Goal: Information Seeking & Learning: Check status

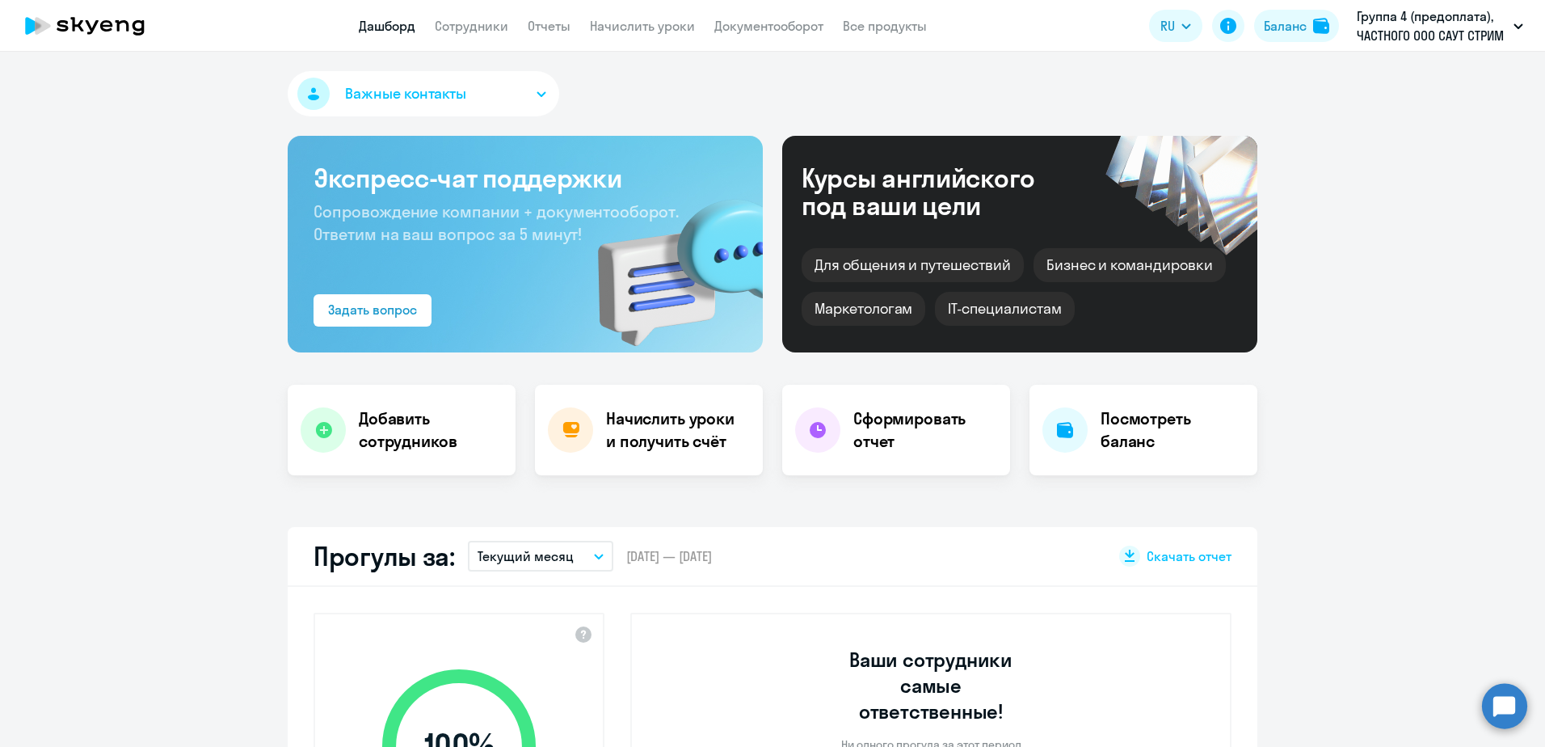
select select "30"
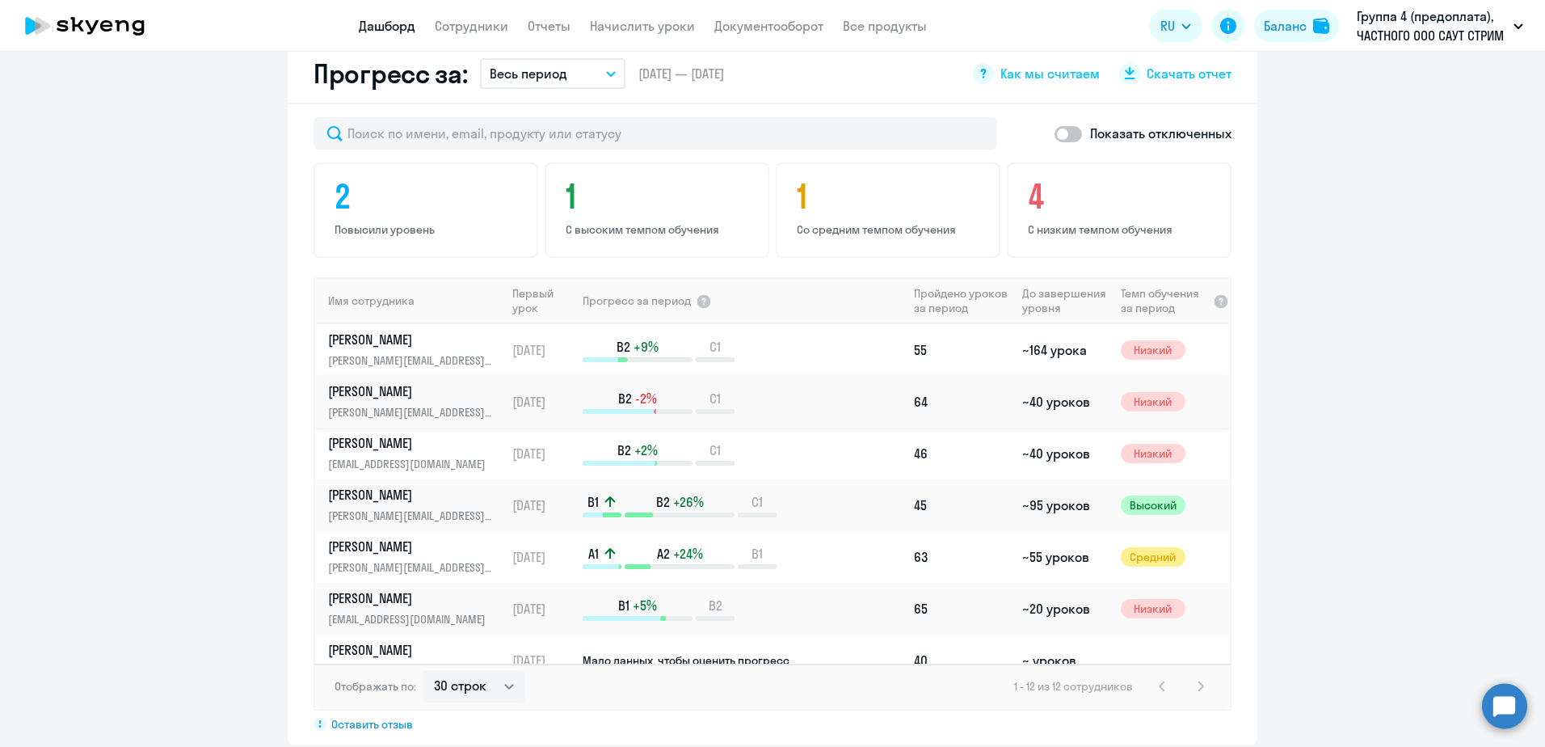
scroll to position [971, 0]
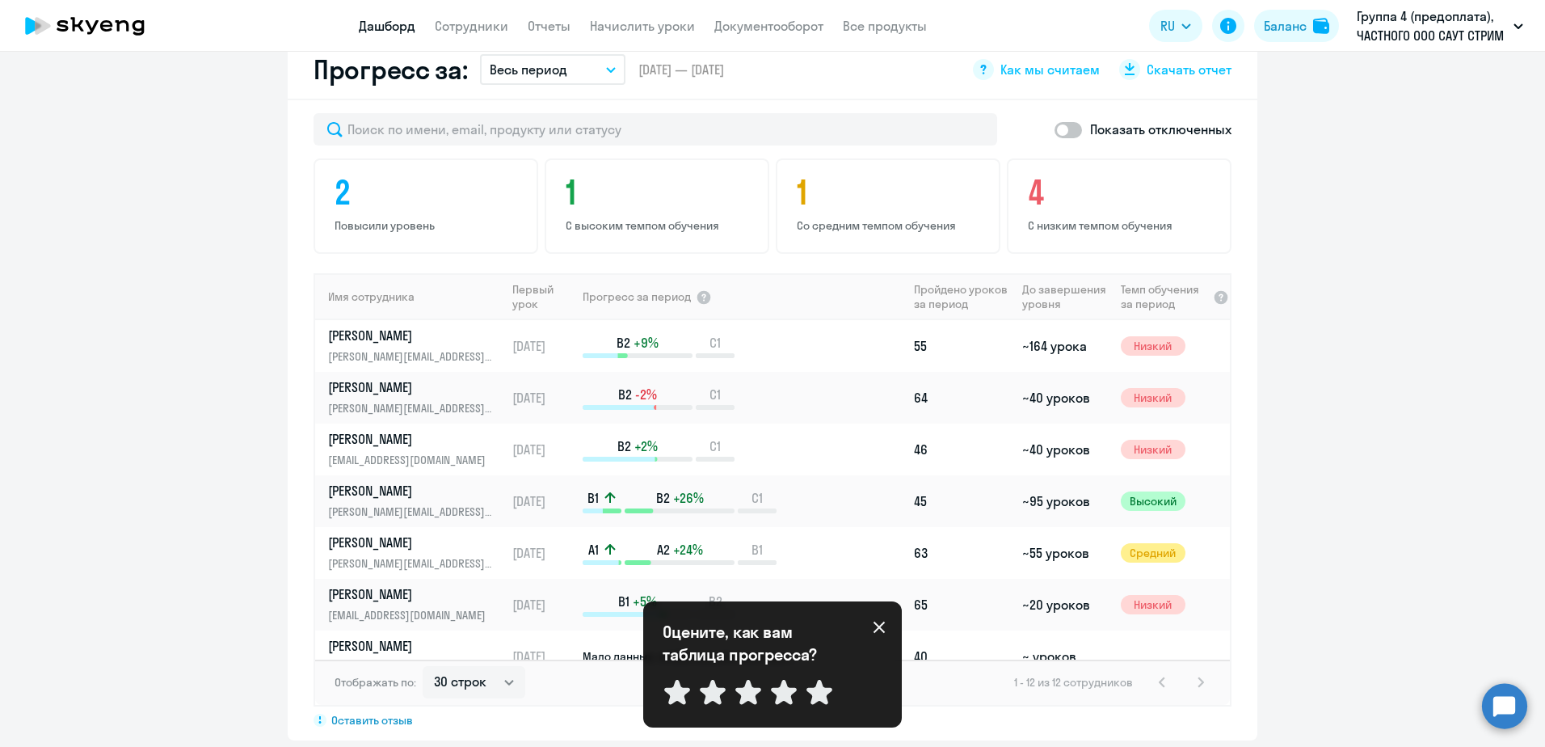
click at [873, 623] on icon at bounding box center [879, 626] width 13 height 13
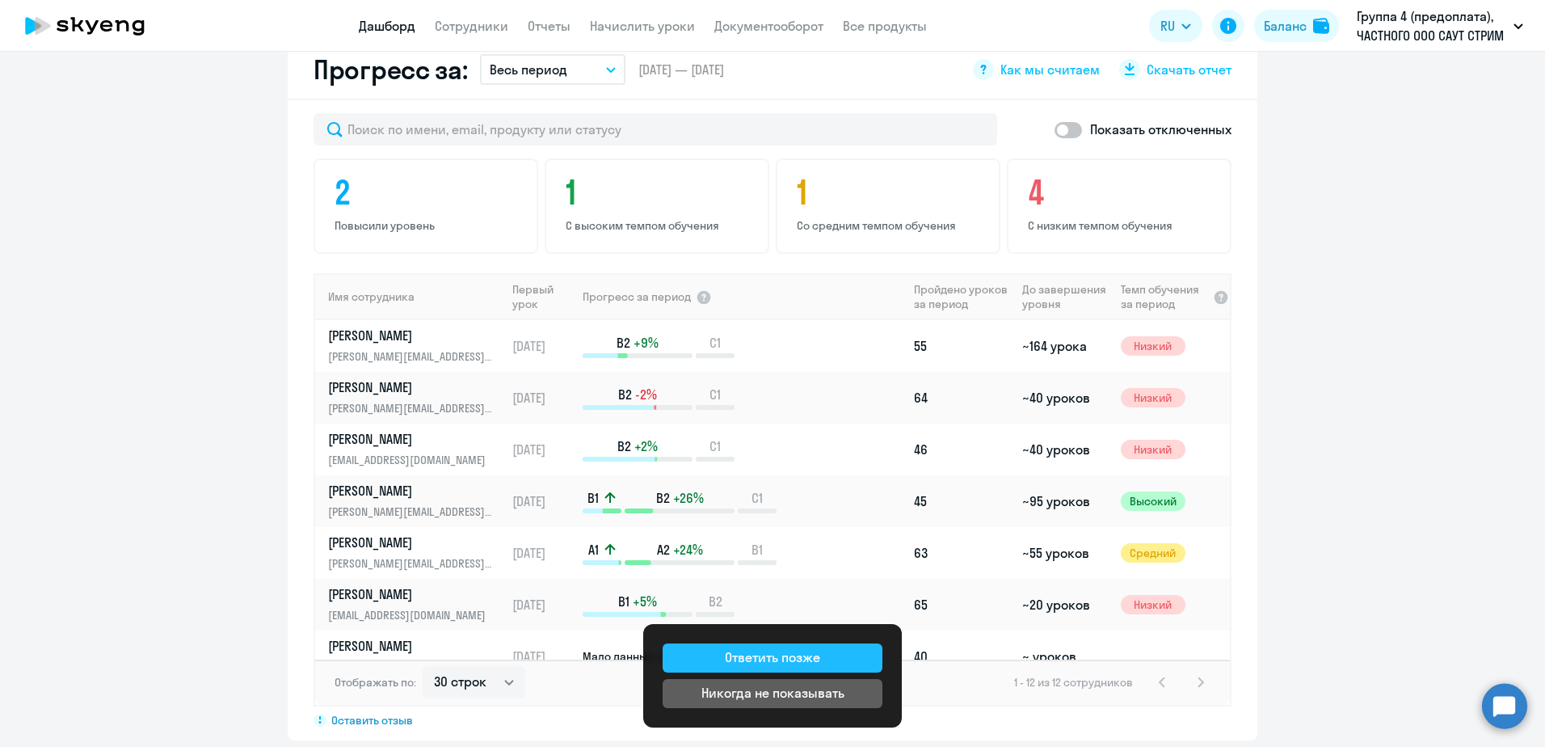
click at [862, 657] on button "Ответить позже" at bounding box center [772, 657] width 220 height 29
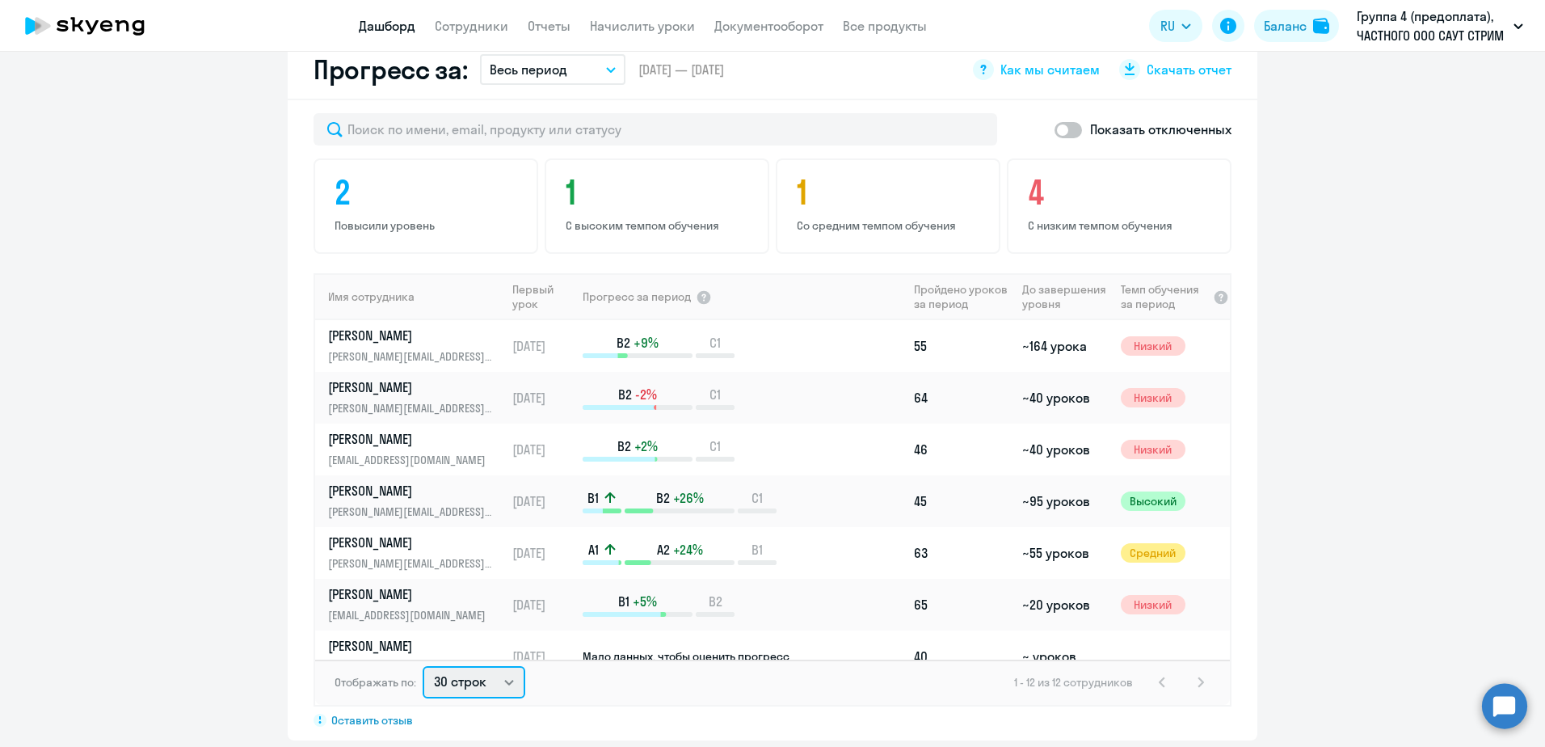
click at [486, 666] on select "30 строк 50 строк 100 строк" at bounding box center [474, 682] width 103 height 32
click at [423, 666] on select "30 строк 50 строк 100 строк" at bounding box center [474, 682] width 103 height 32
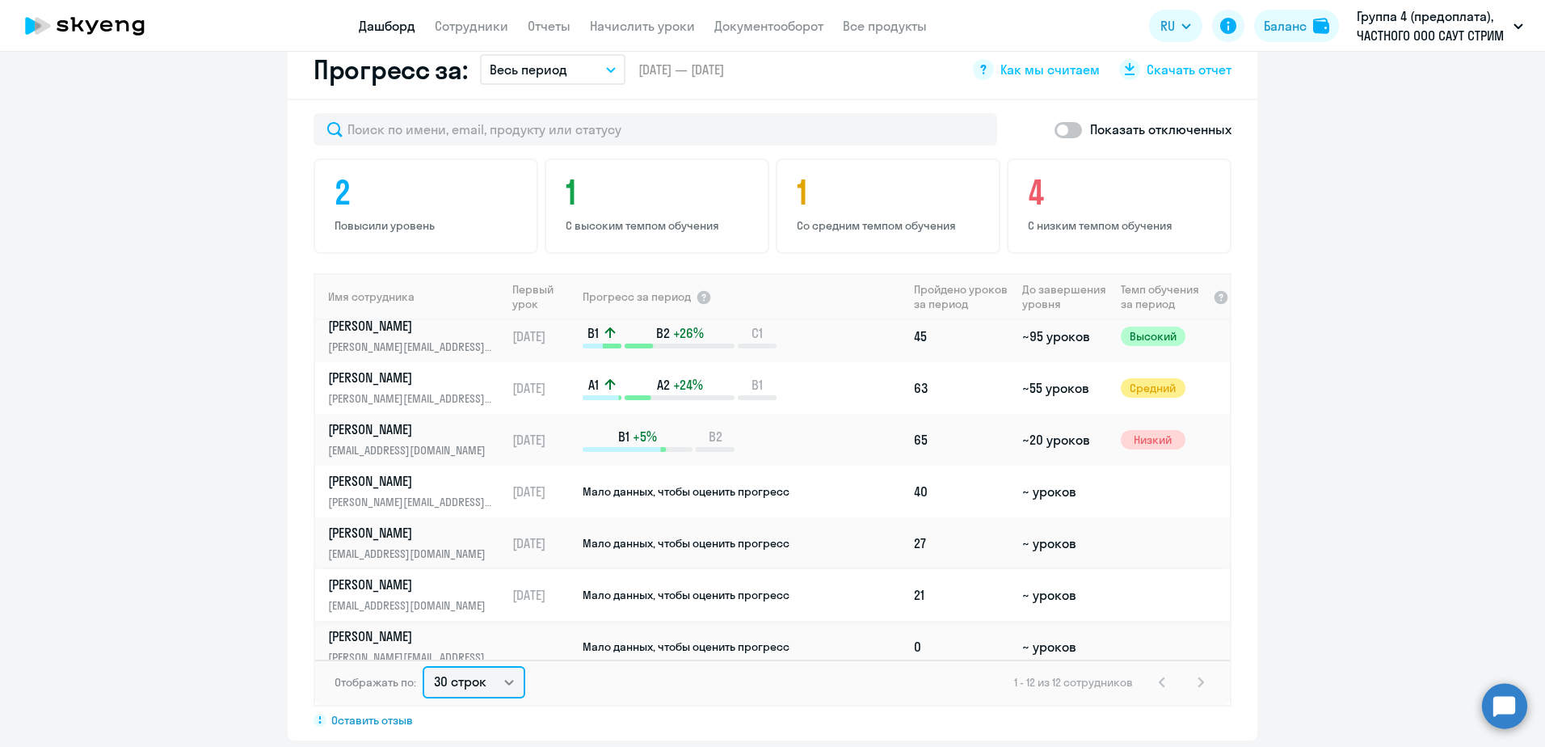
scroll to position [0, 0]
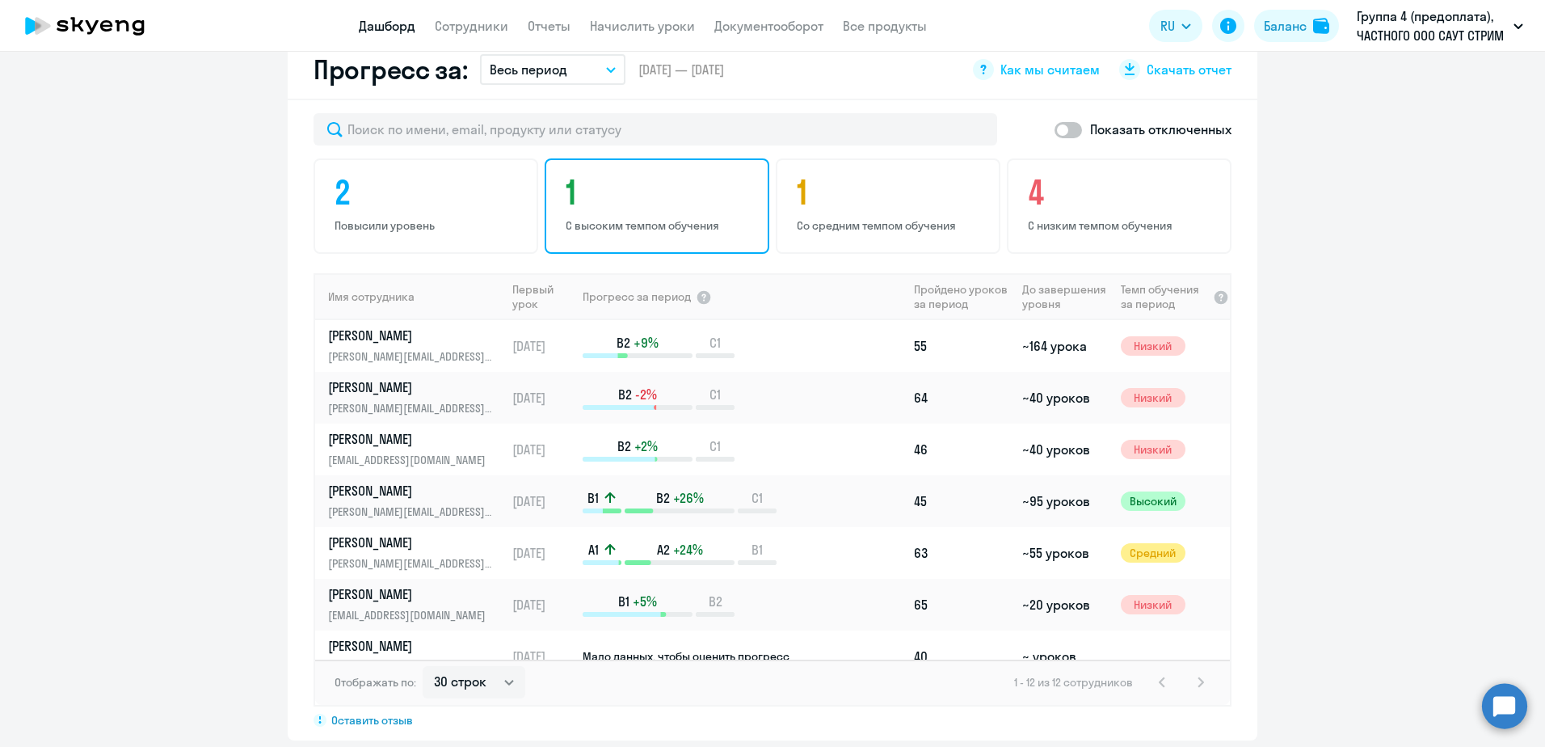
click at [713, 218] on p "С высоким темпом обучения" at bounding box center [659, 225] width 187 height 15
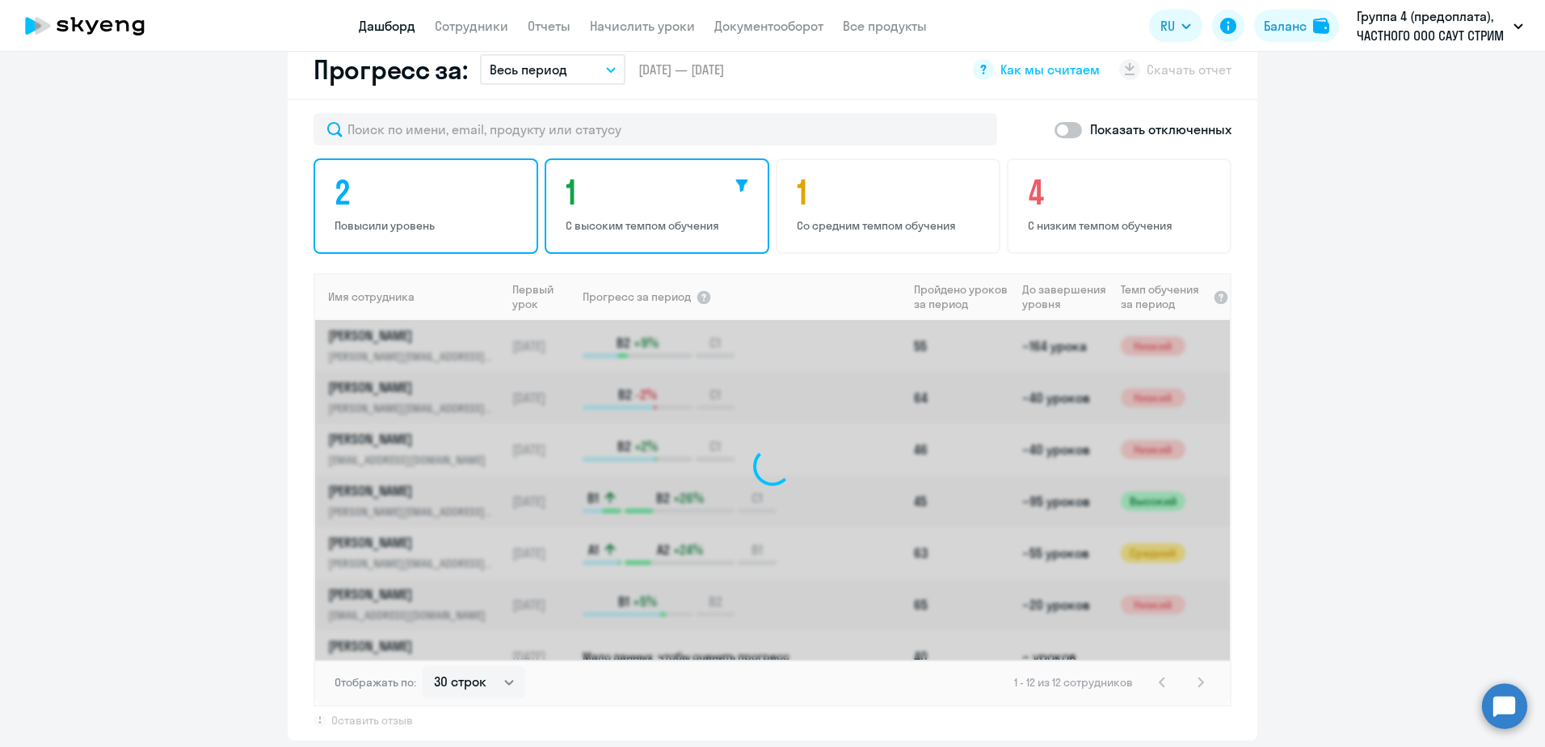
click at [468, 183] on h4 "2" at bounding box center [427, 192] width 187 height 39
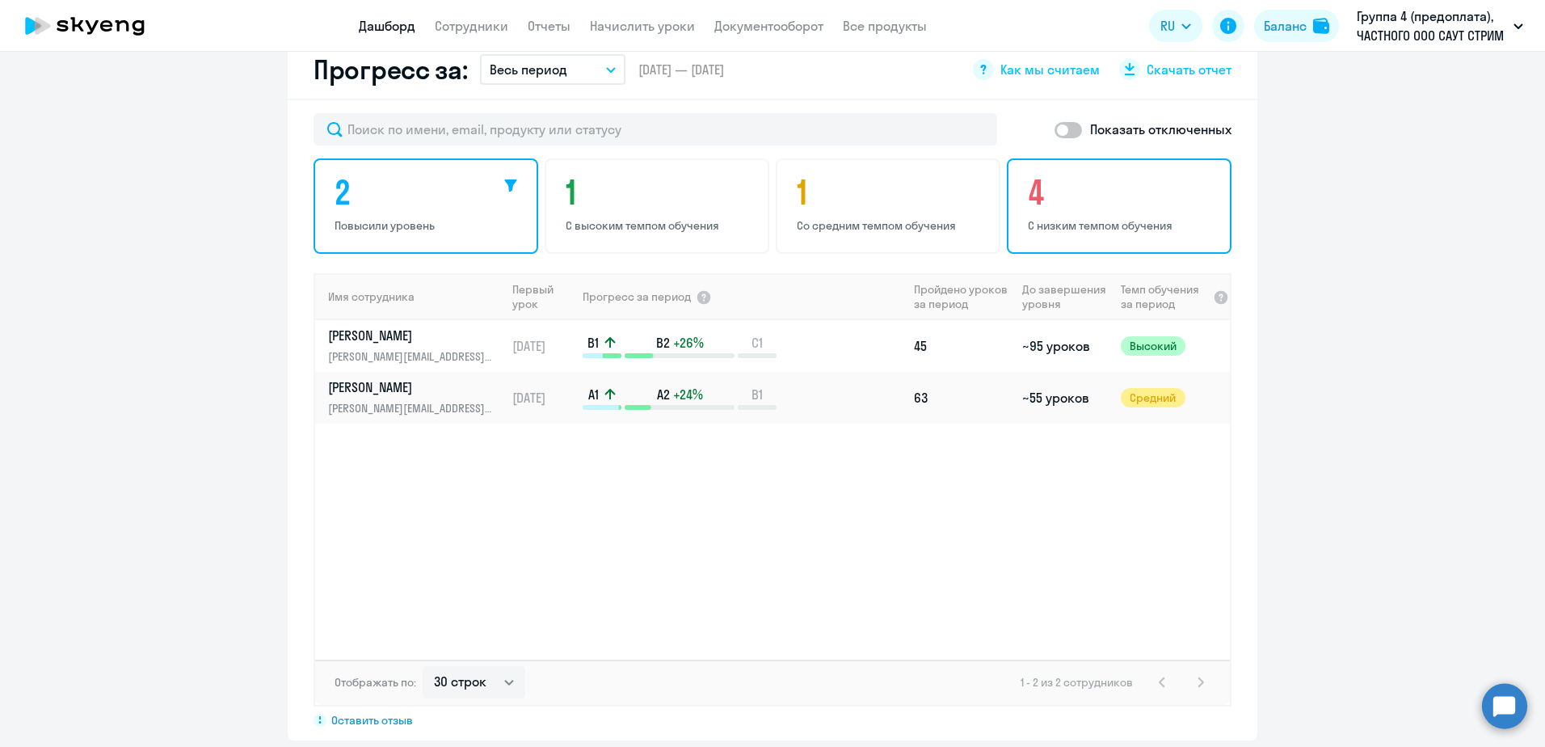
click at [1085, 191] on div "4 С низким темпом обучения" at bounding box center [1119, 205] width 225 height 95
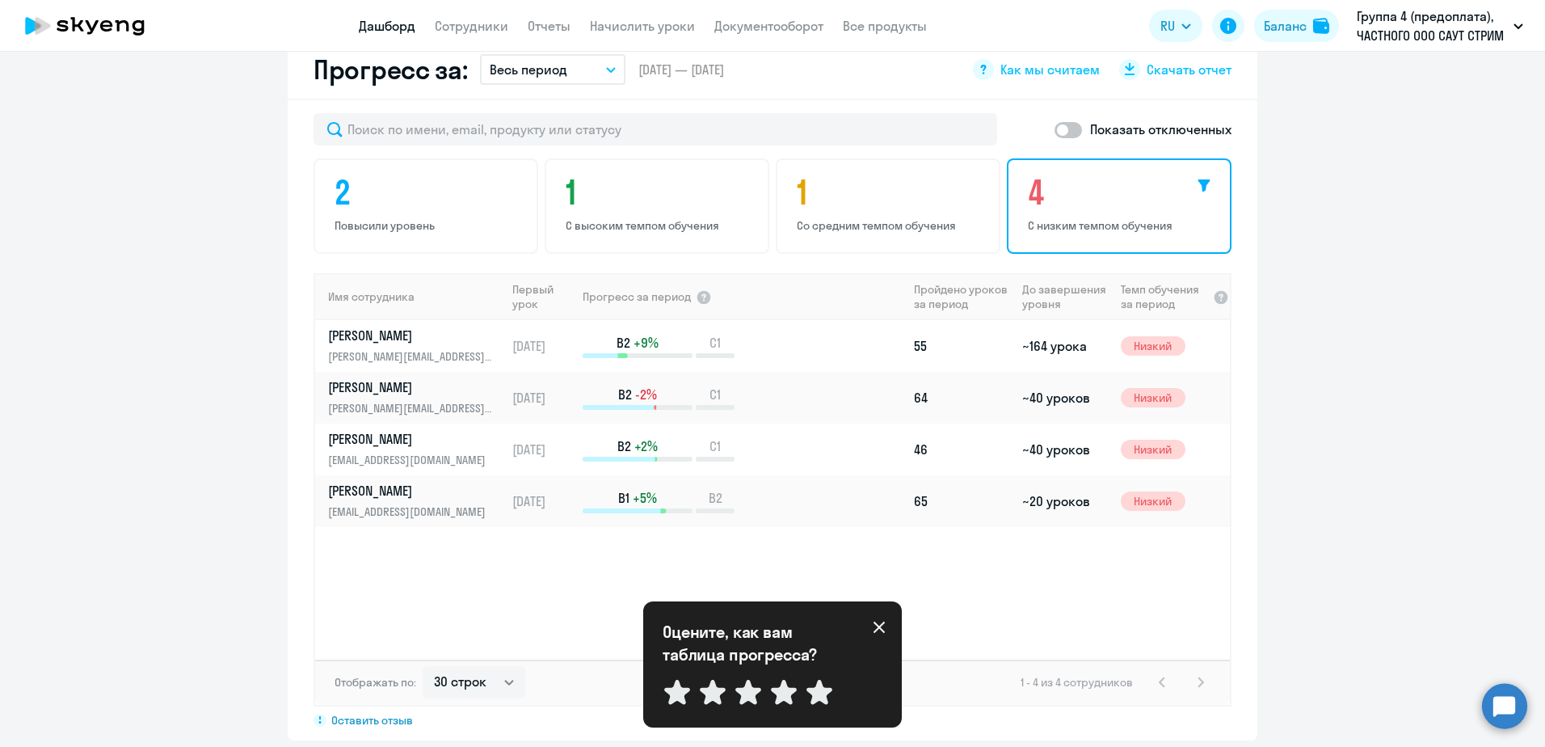
click at [1063, 122] on span at bounding box center [1067, 130] width 27 height 16
click at [1054, 129] on input "checkbox" at bounding box center [1054, 129] width 1 height 1
checkbox input "true"
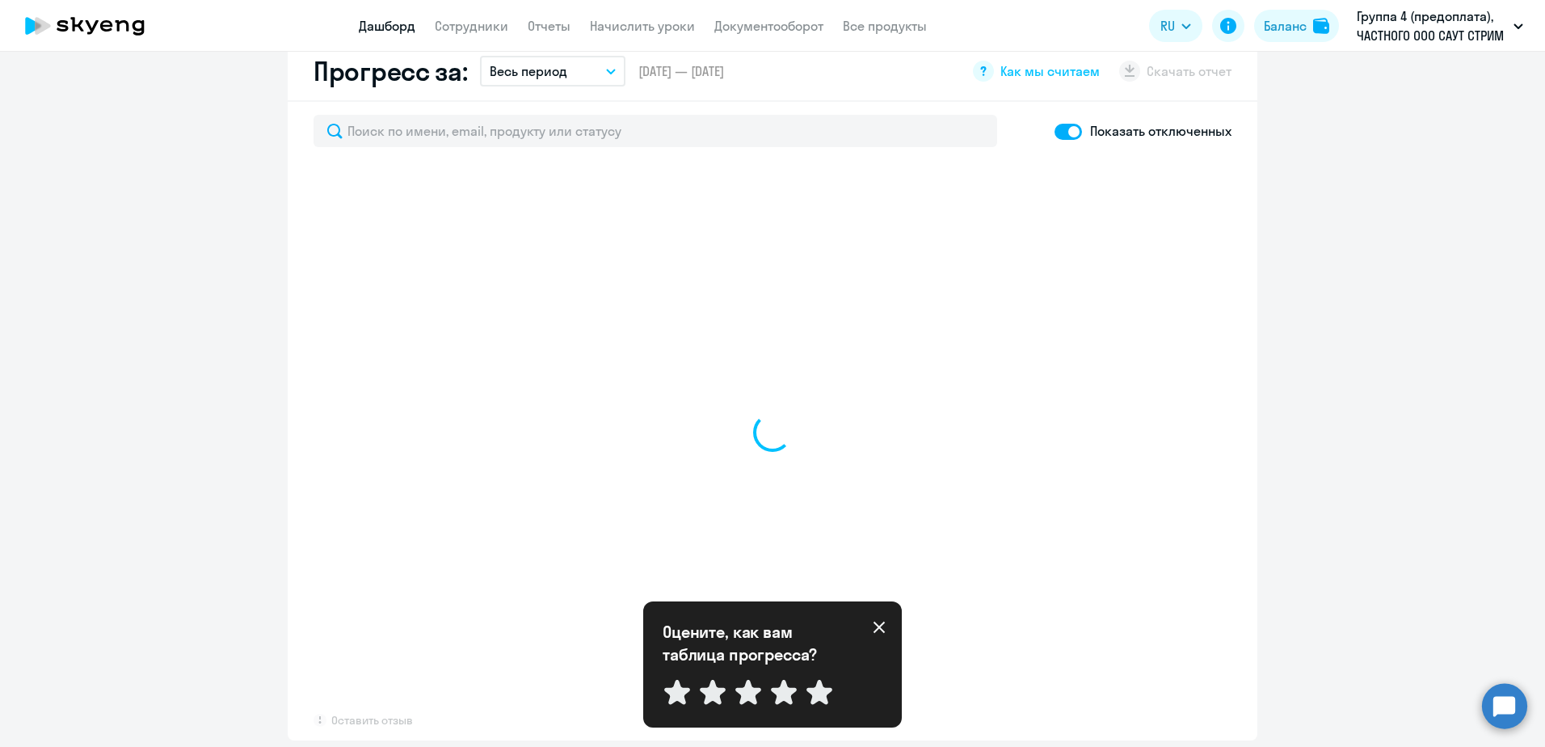
select select "30"
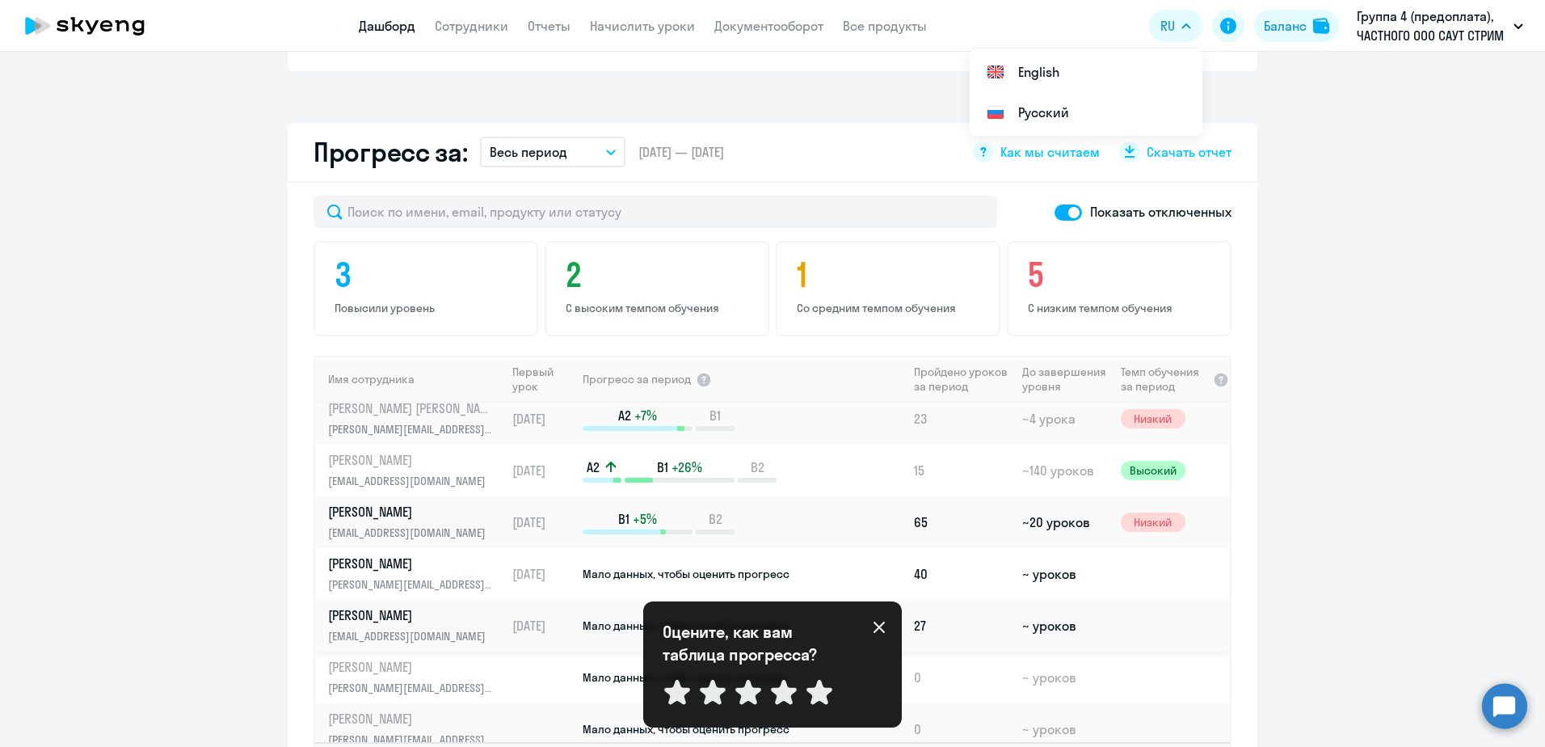
scroll to position [0, 0]
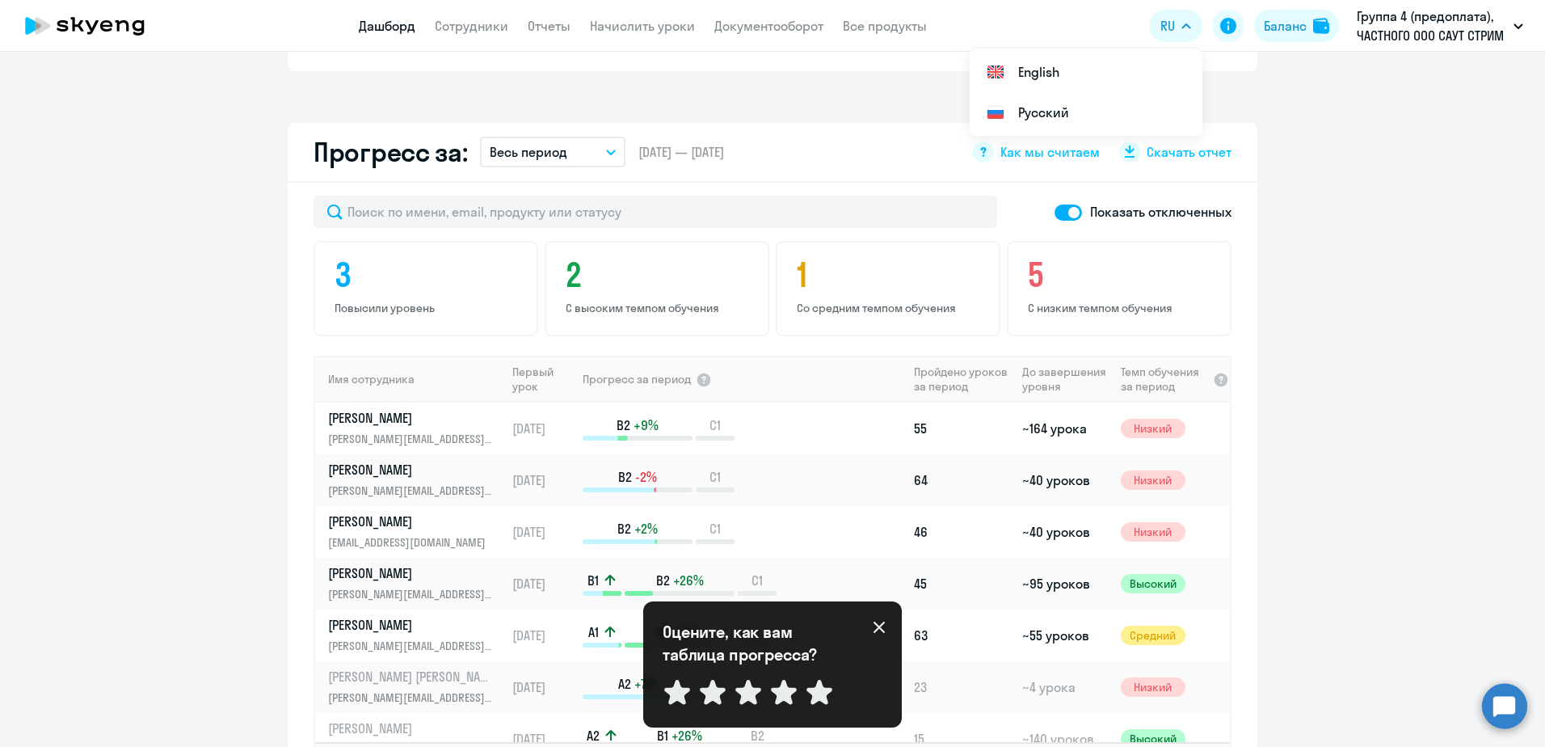
click at [1479, 180] on app-progress-dashboard "Прогресс за: Весь период – [DATE] — [DATE] Как мы считаем Скачать отчет Показат…" at bounding box center [772, 473] width 1545 height 700
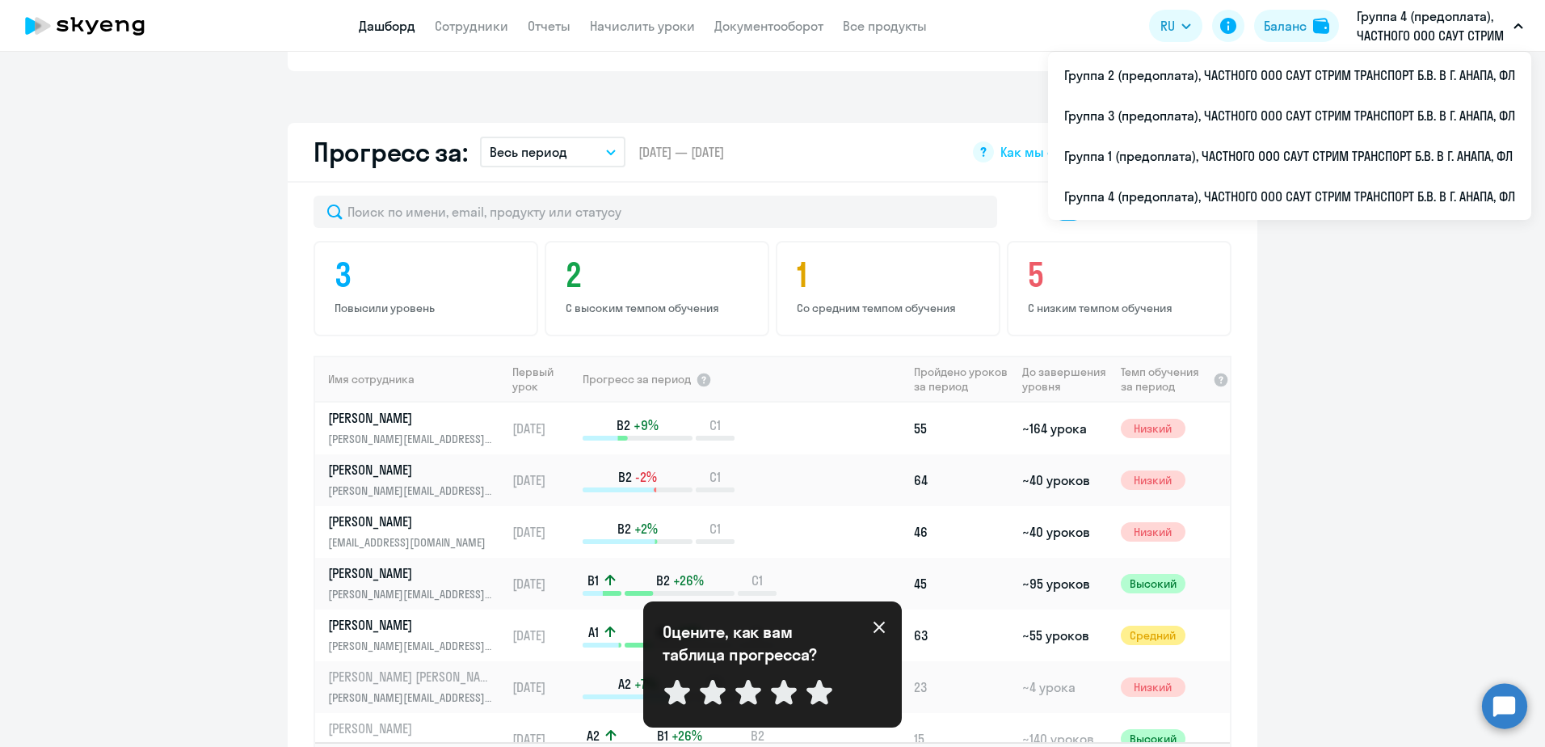
click at [1501, 19] on p "Группа 4 (предоплата), ЧАСТНОГО ООО САУТ СТРИМ ТРАНСПОРТ Б.В. В Г. АНАПА, ФЛ" at bounding box center [1431, 25] width 150 height 39
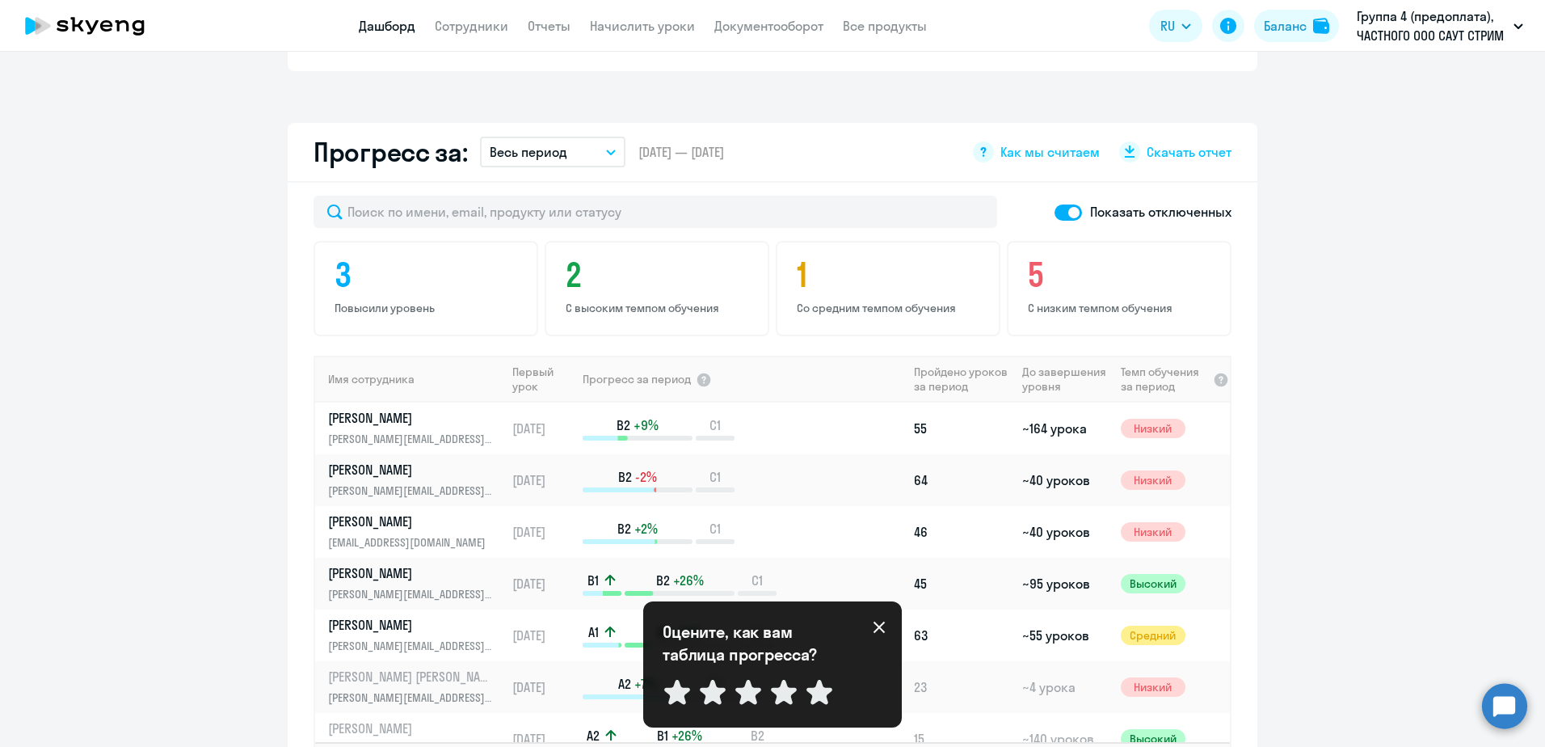
click at [1501, 19] on p "Группа 4 (предоплата), ЧАСТНОГО ООО САУТ СТРИМ ТРАНСПОРТ Б.В. В Г. АНАПА, ФЛ" at bounding box center [1431, 25] width 150 height 39
click at [1433, 316] on app-progress-dashboard "Прогресс за: Весь период – [DATE] — [DATE] Как мы считаем Скачать отчет Показат…" at bounding box center [772, 473] width 1545 height 700
